Goal: Check status: Check status

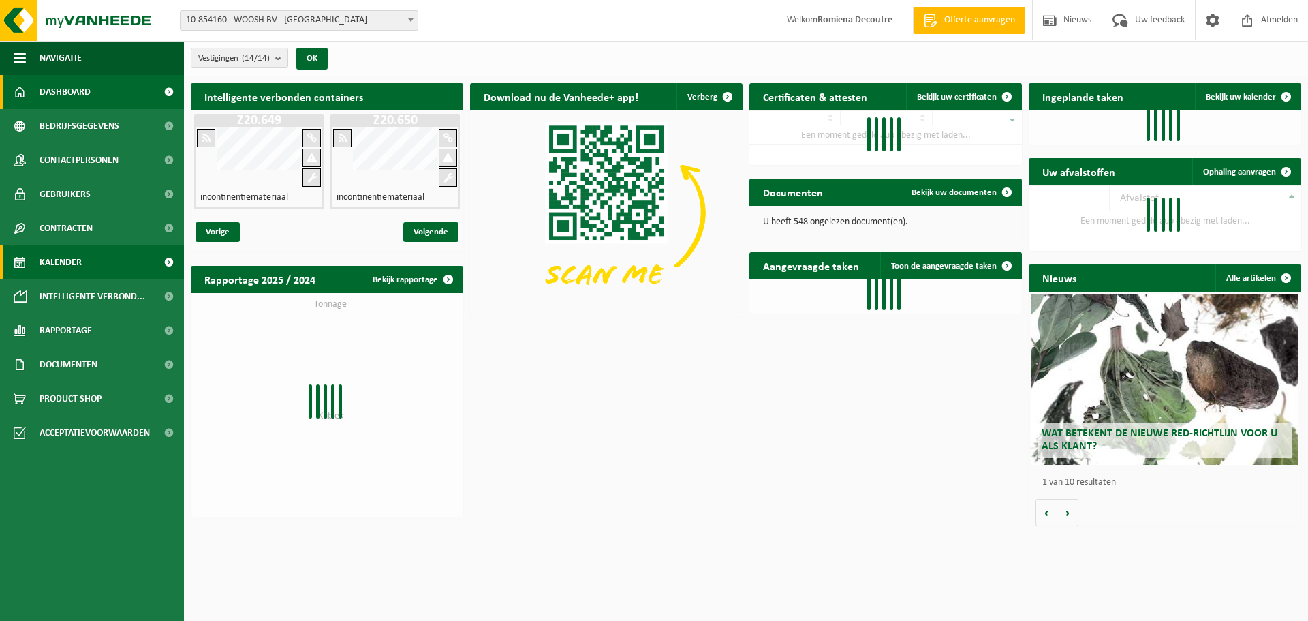
click at [52, 260] on span "Kalender" at bounding box center [61, 262] width 42 height 34
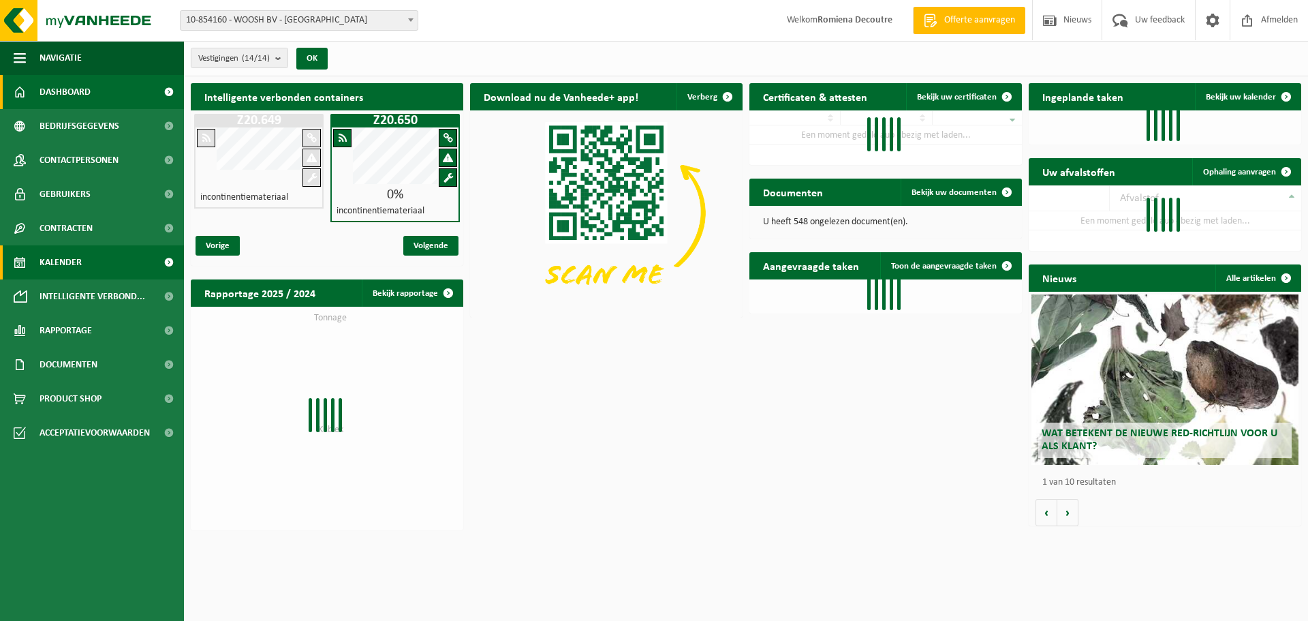
click at [124, 259] on link "Kalender" at bounding box center [92, 262] width 184 height 34
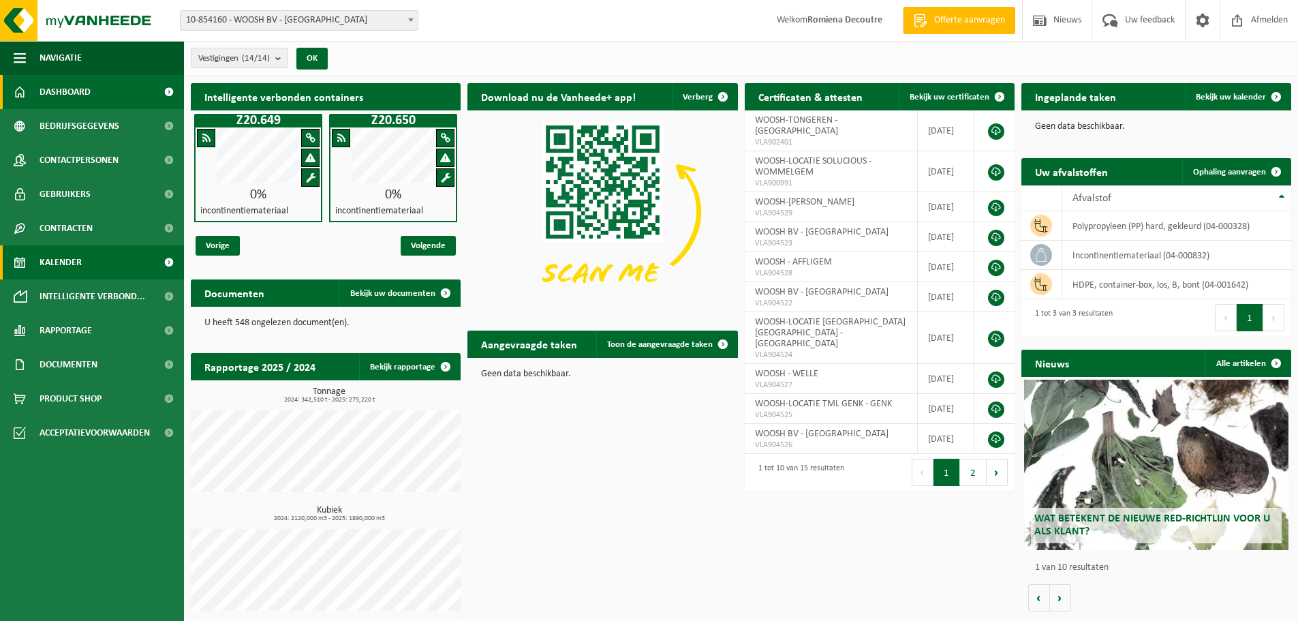
click at [131, 268] on link "Kalender" at bounding box center [92, 262] width 184 height 34
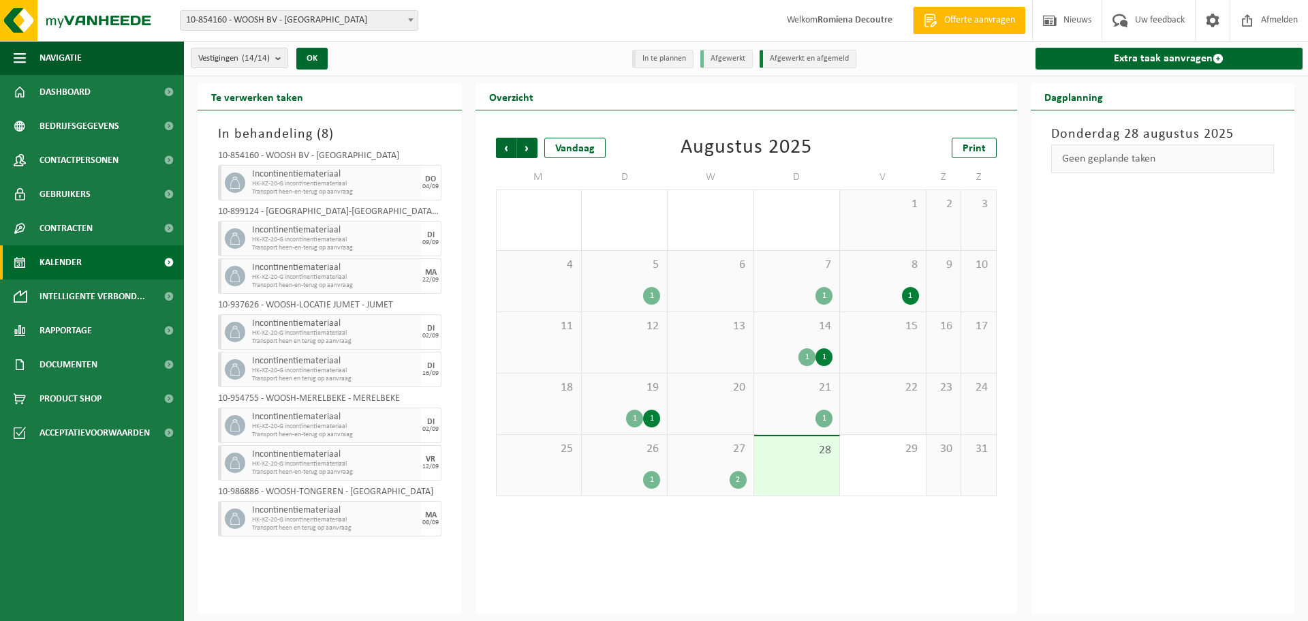
click at [734, 475] on div "2" at bounding box center [738, 480] width 17 height 18
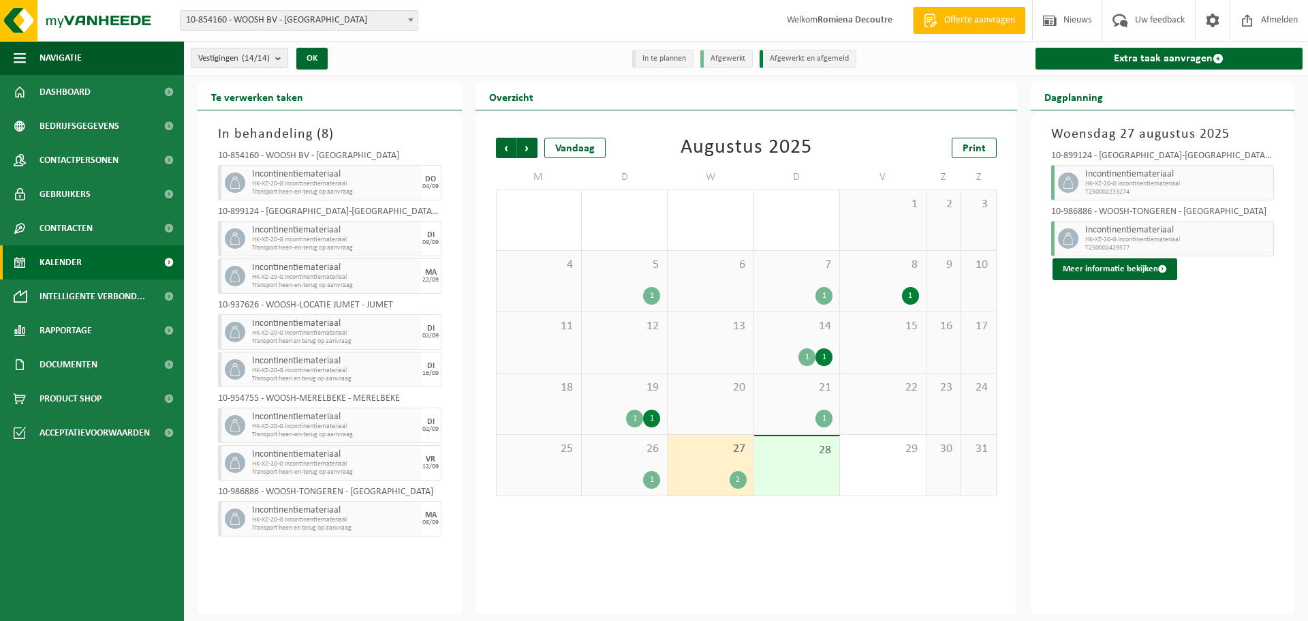
click at [704, 454] on span "27" at bounding box center [710, 448] width 72 height 15
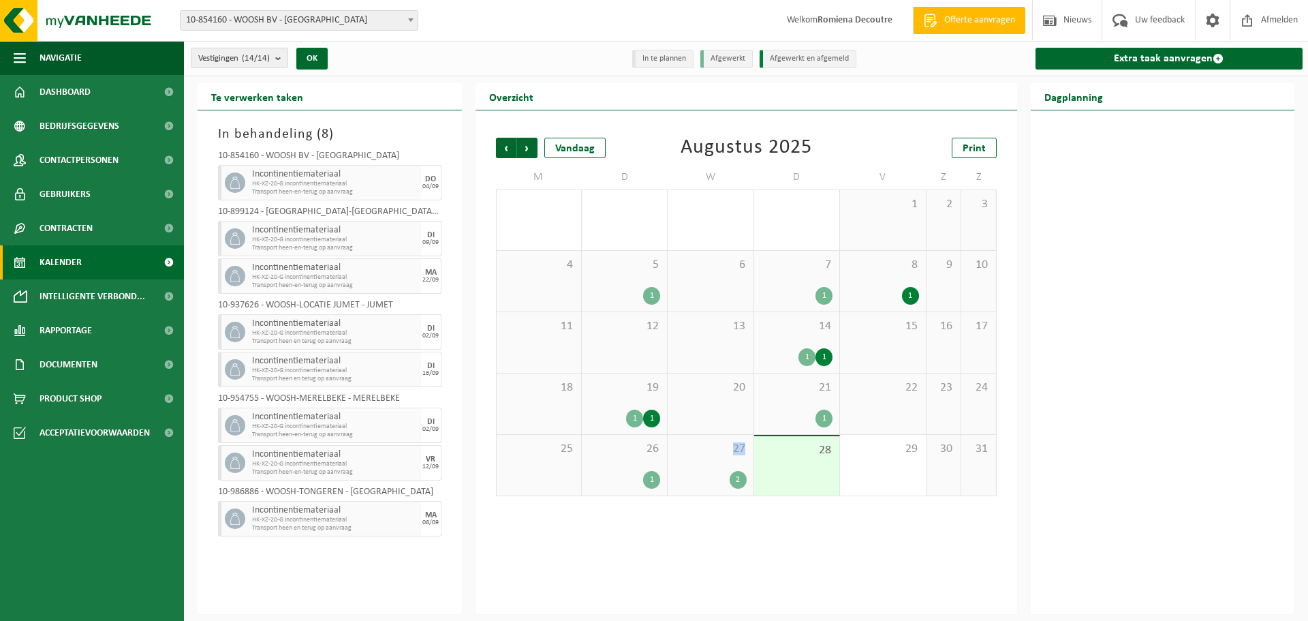
click at [704, 454] on span "27" at bounding box center [710, 448] width 72 height 15
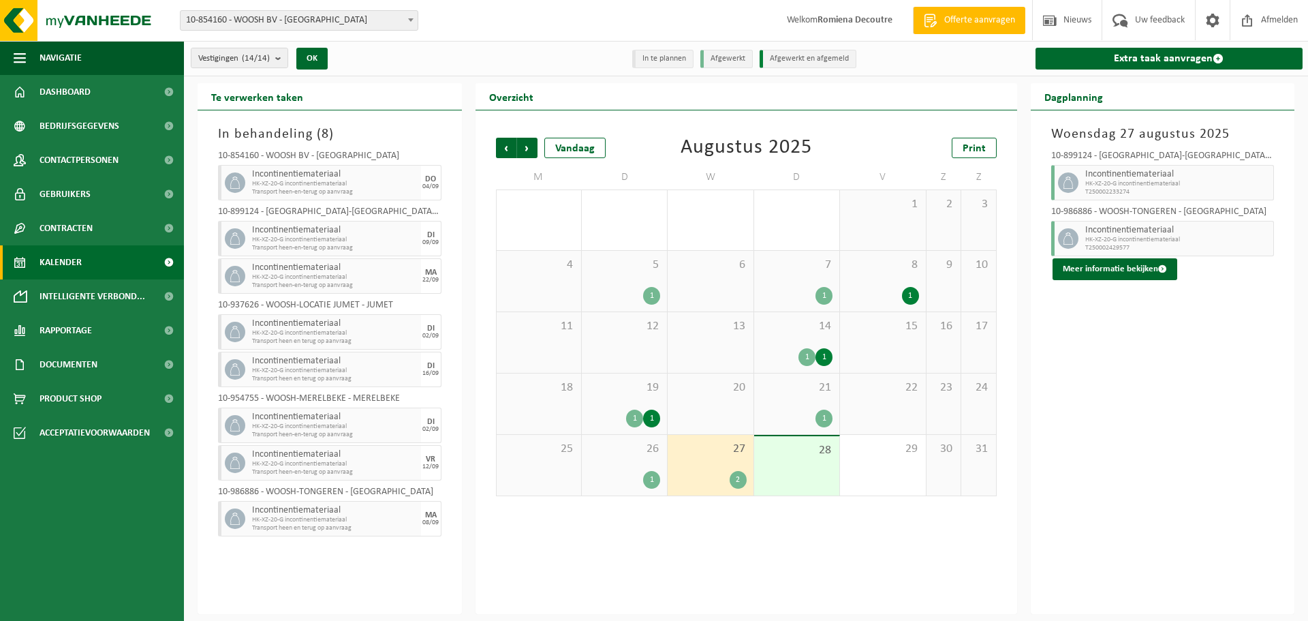
click at [622, 461] on div "26 1" at bounding box center [624, 465] width 85 height 61
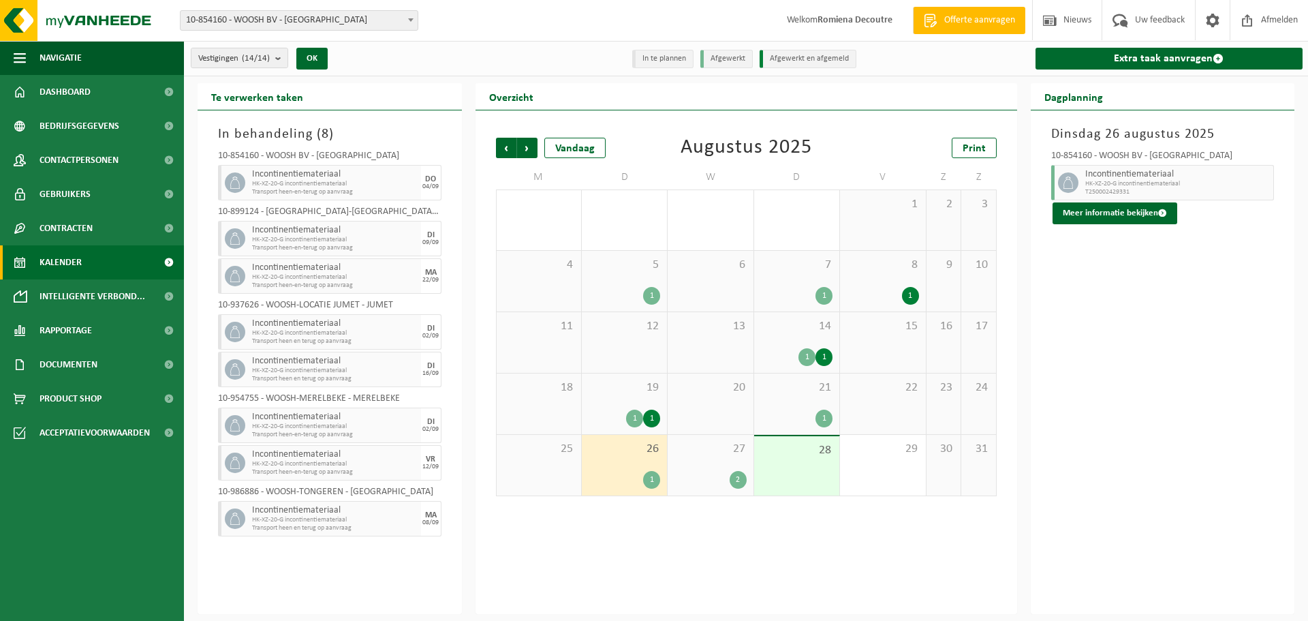
click at [638, 387] on span "19" at bounding box center [625, 387] width 72 height 15
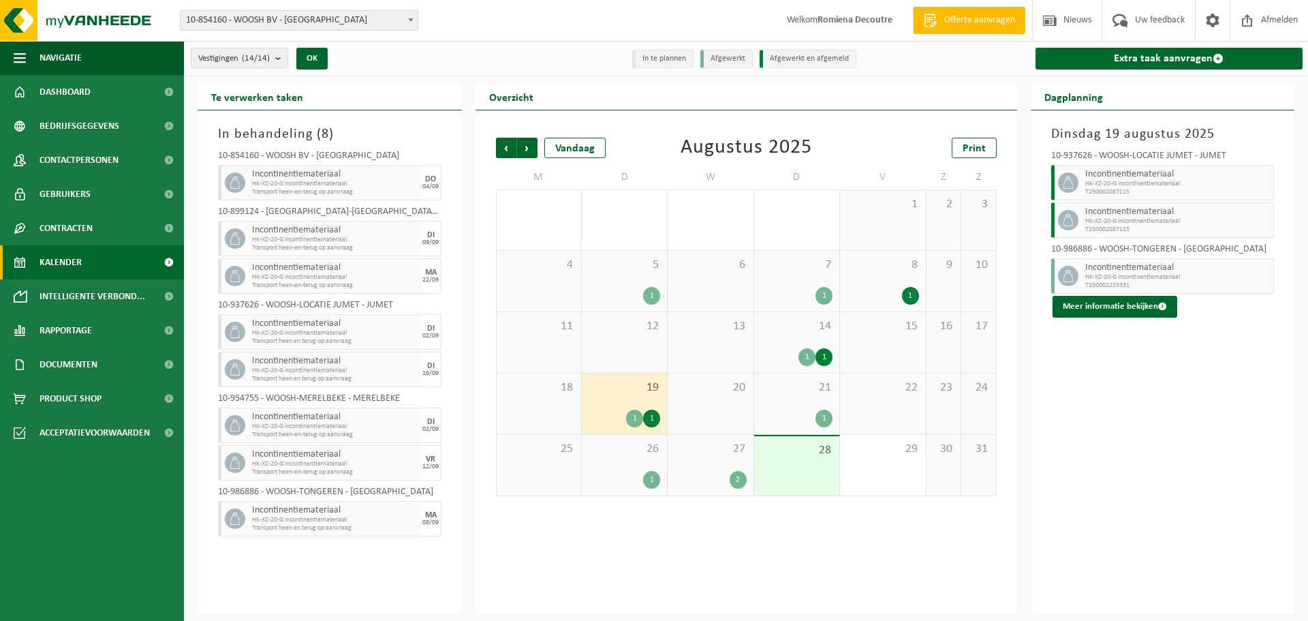
click at [804, 388] on span "21" at bounding box center [797, 387] width 72 height 15
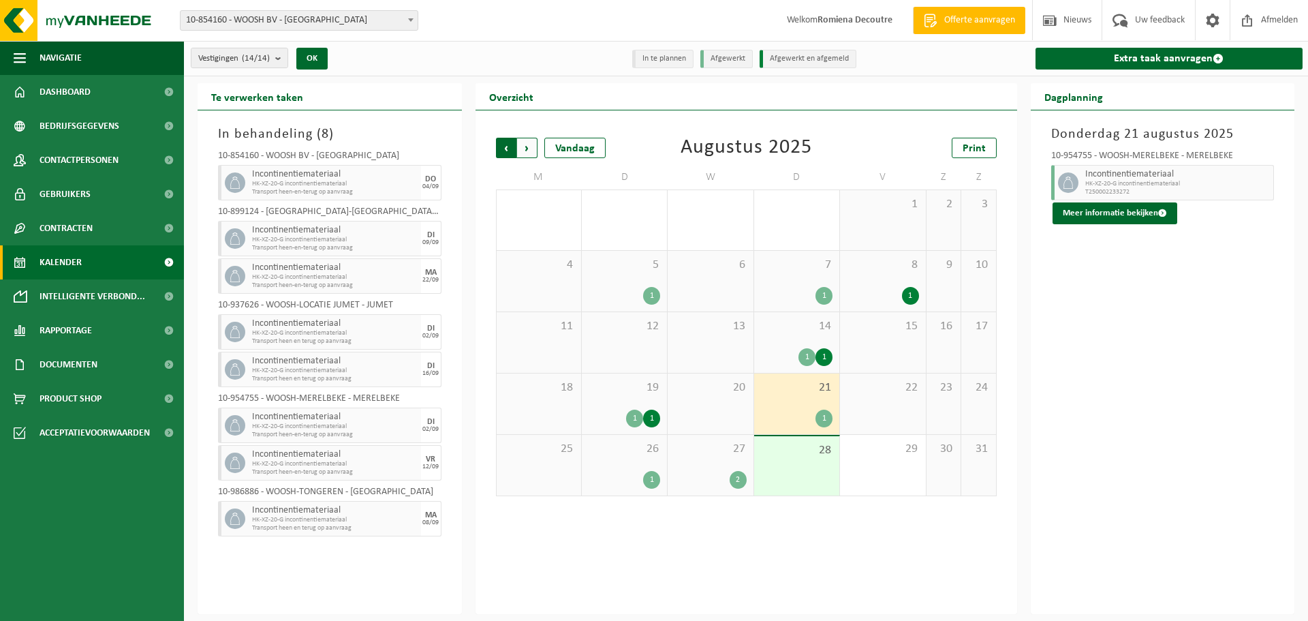
click at [533, 145] on span "Volgende" at bounding box center [527, 148] width 20 height 20
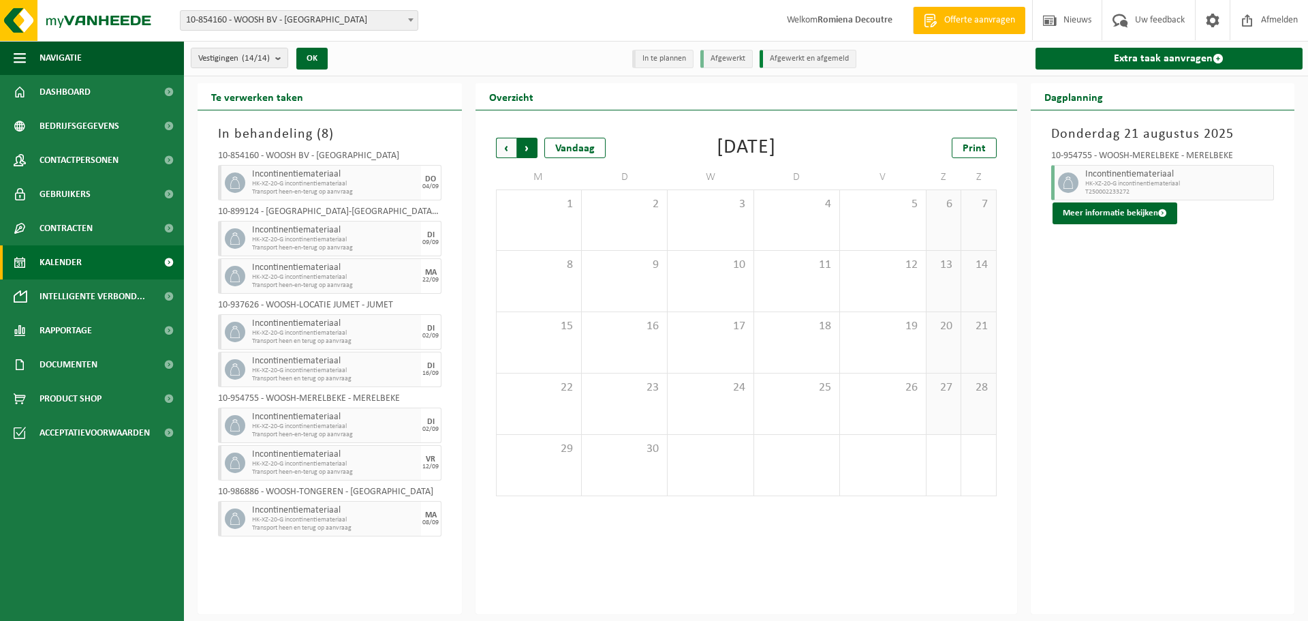
click at [501, 146] on span "Vorige" at bounding box center [506, 148] width 20 height 20
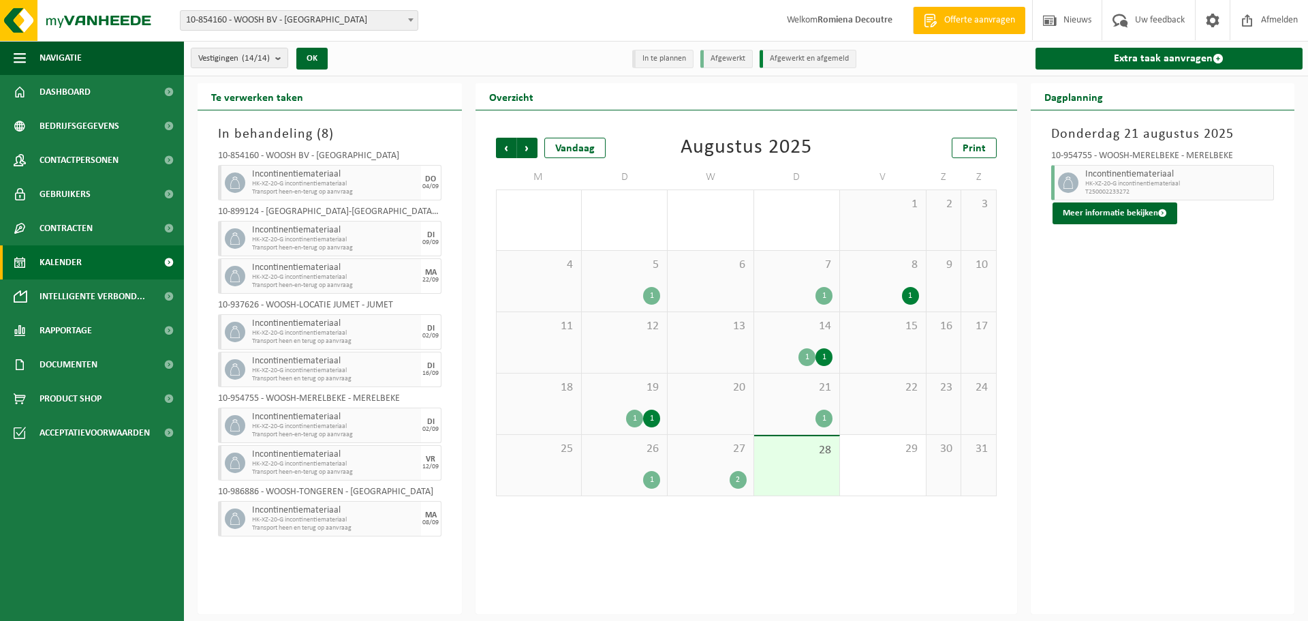
click at [715, 451] on span "27" at bounding box center [710, 448] width 72 height 15
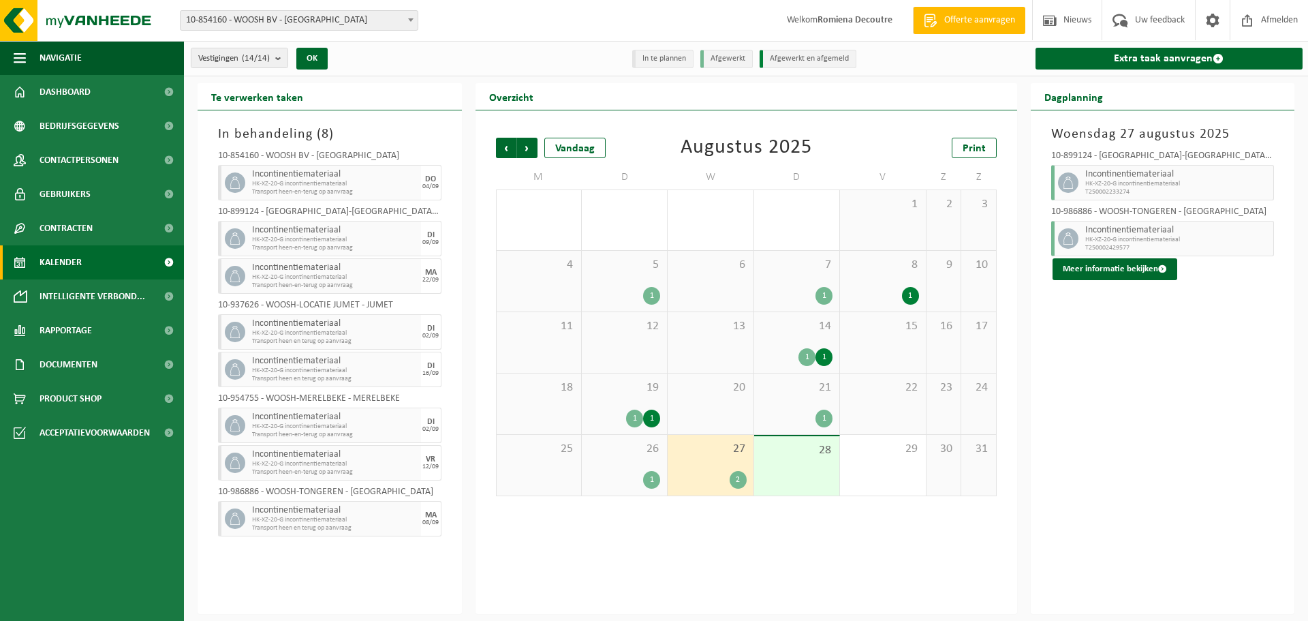
click at [816, 393] on span "21" at bounding box center [797, 387] width 72 height 15
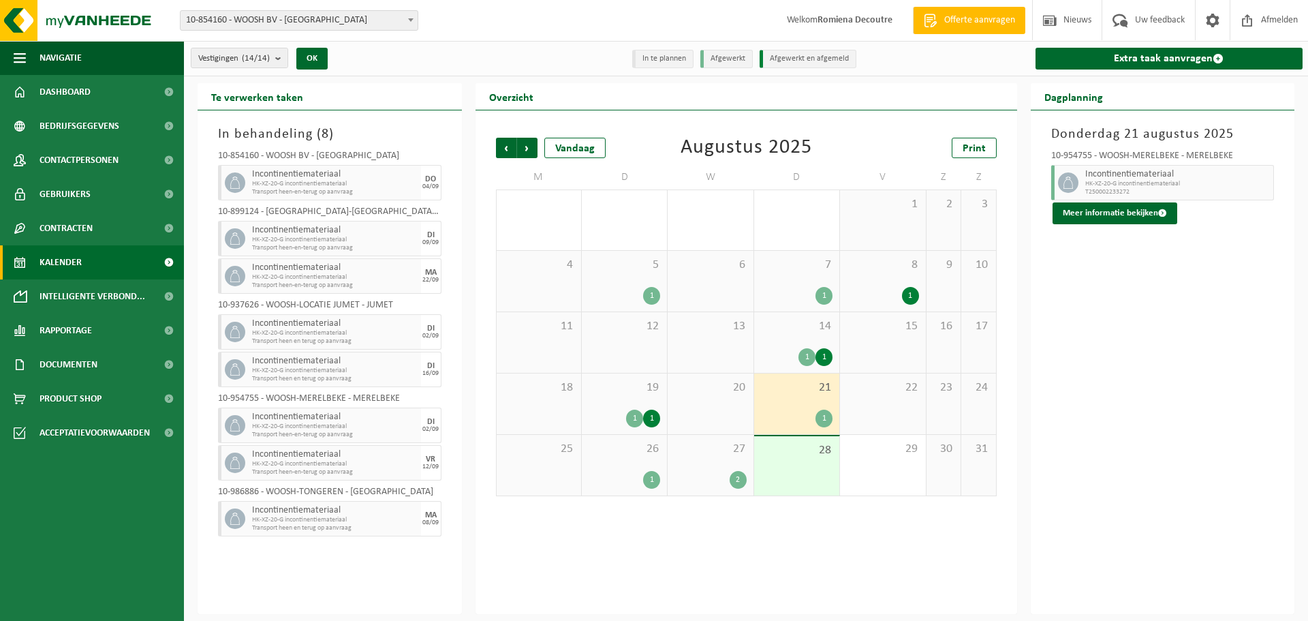
click at [639, 453] on span "26" at bounding box center [625, 448] width 72 height 15
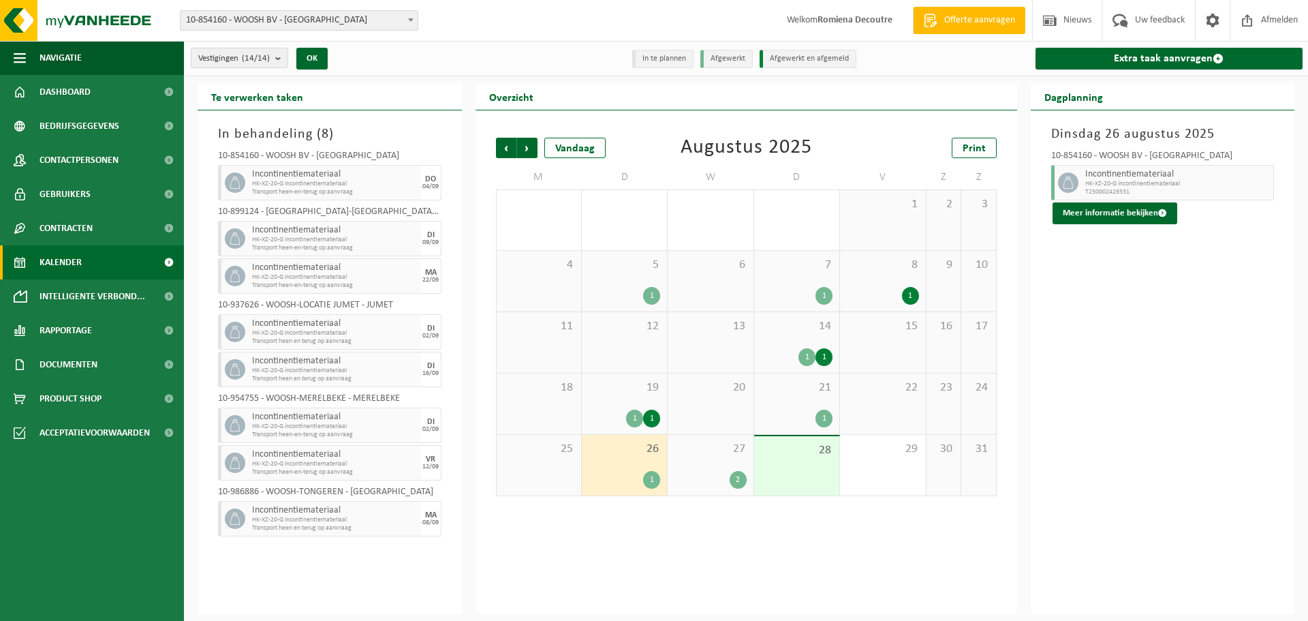
click at [748, 455] on div "27 2" at bounding box center [710, 465] width 85 height 61
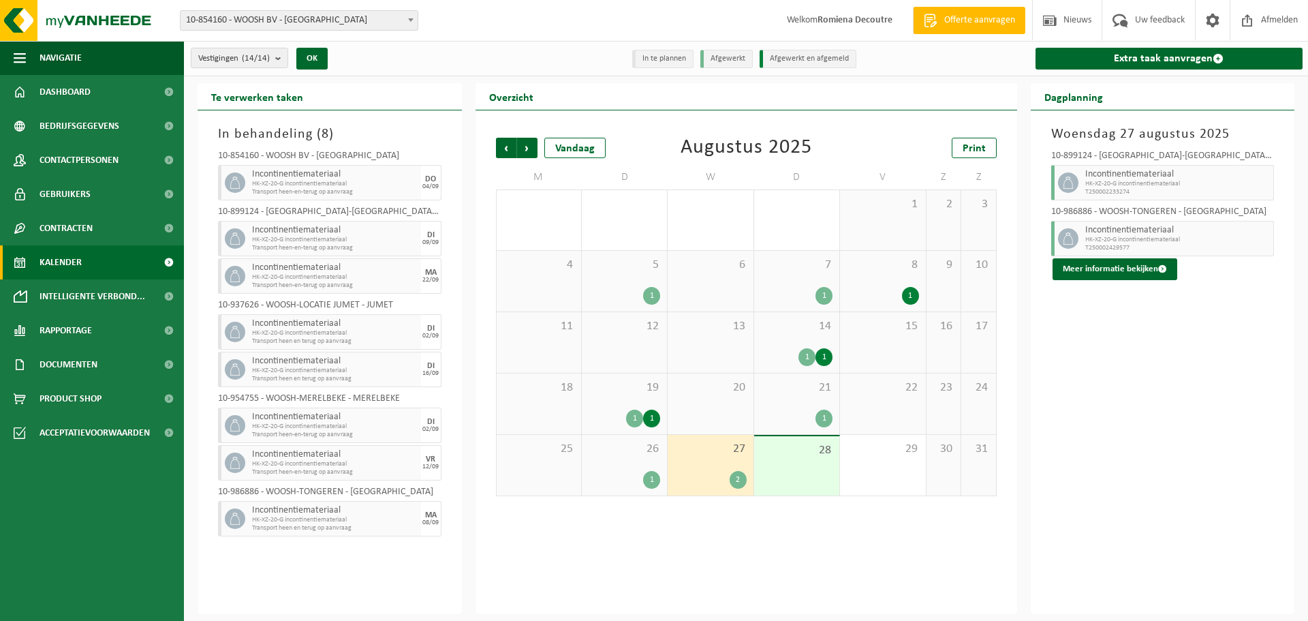
click at [820, 452] on span "28" at bounding box center [797, 450] width 72 height 15
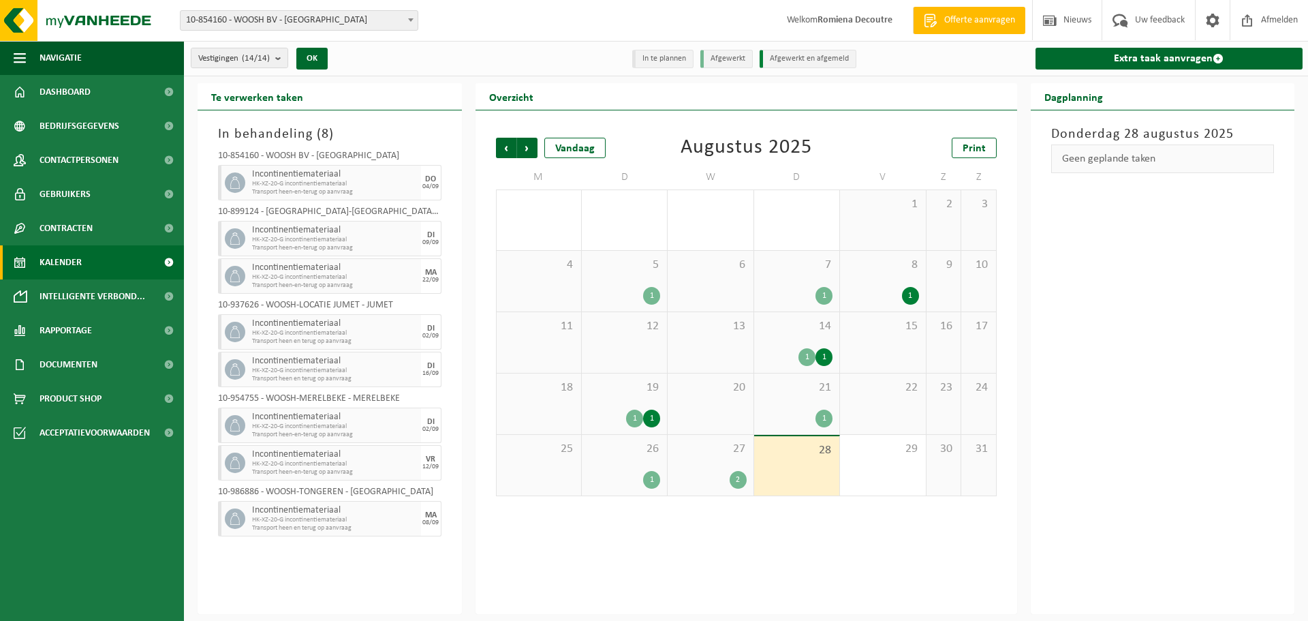
click at [813, 416] on div "1" at bounding box center [797, 418] width 72 height 18
